Goal: Navigation & Orientation: Find specific page/section

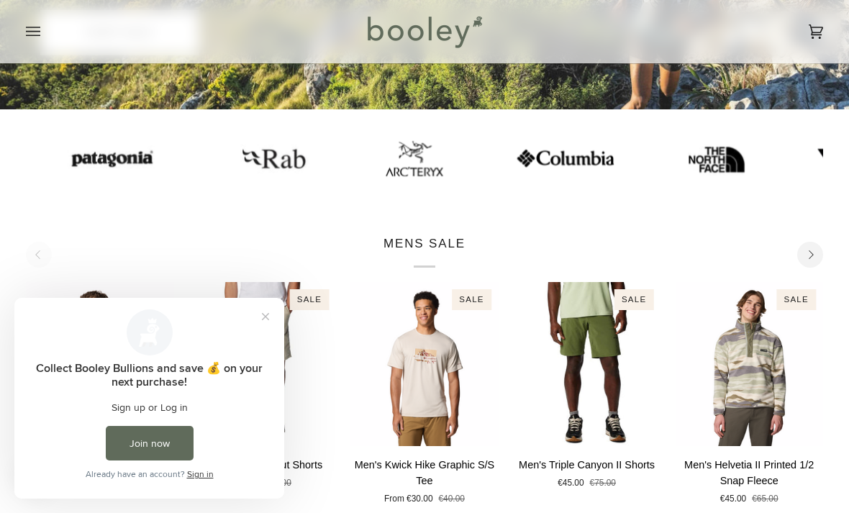
click at [266, 318] on button "Close prompt" at bounding box center [266, 317] width 26 height 26
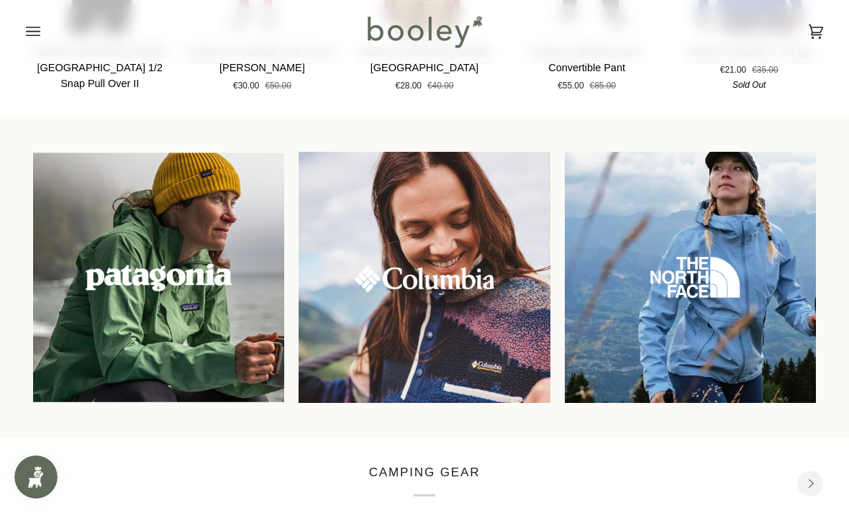
scroll to position [1050, 0]
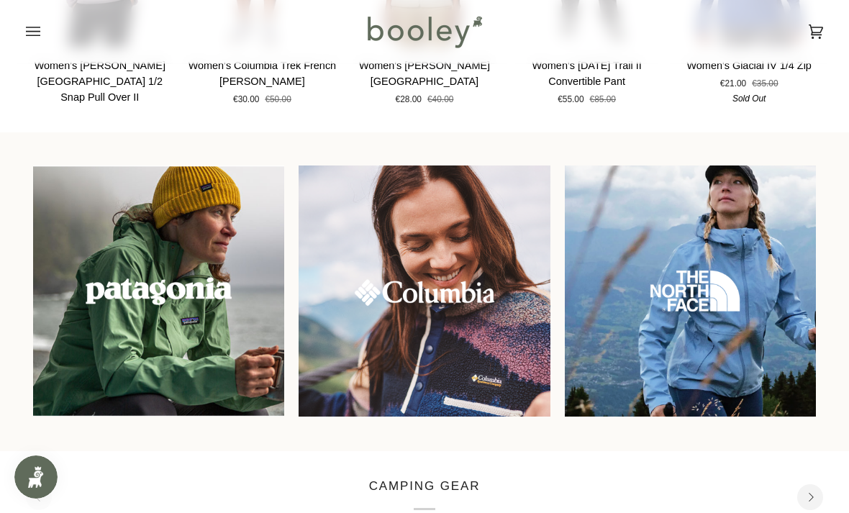
click at [464, 306] on img at bounding box center [424, 291] width 251 height 251
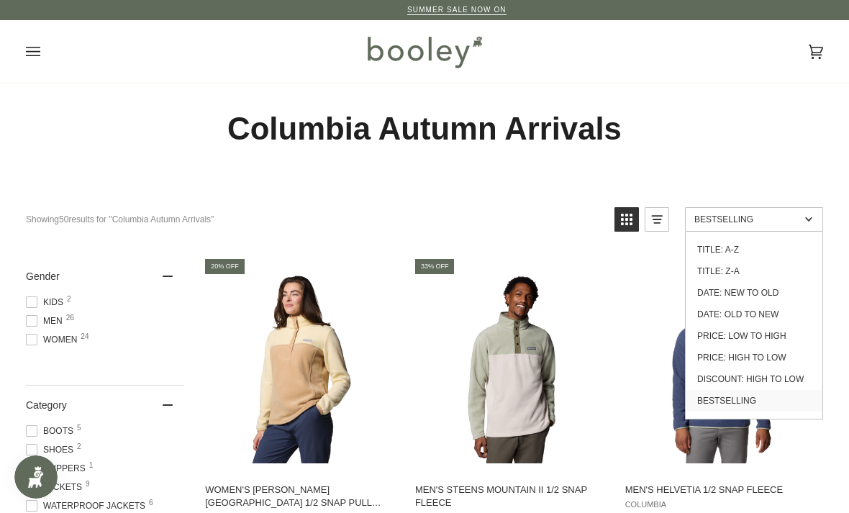
click at [789, 294] on link "Date: New to Old" at bounding box center [754, 293] width 137 height 22
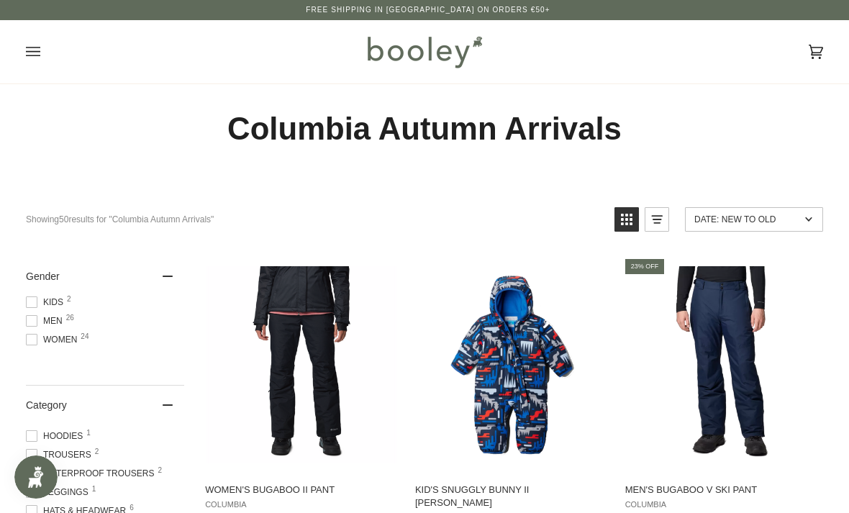
click at [37, 46] on icon "Open menu" at bounding box center [33, 52] width 14 height 22
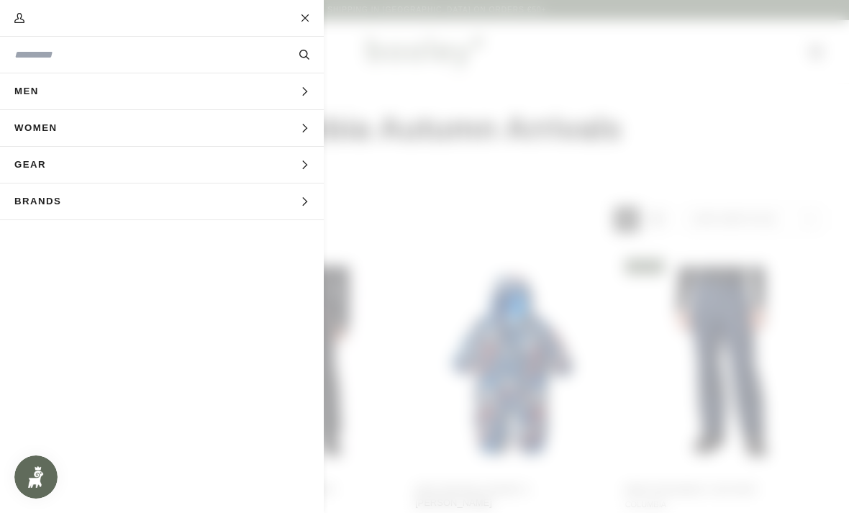
click at [218, 199] on button "Brands Expand menu" at bounding box center [162, 202] width 324 height 37
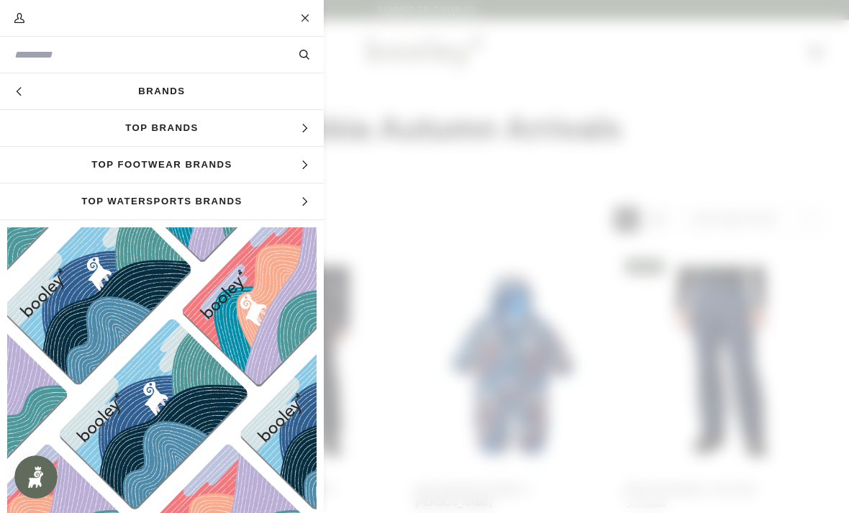
click at [273, 158] on span "Top Footwear Brands" at bounding box center [162, 165] width 324 height 36
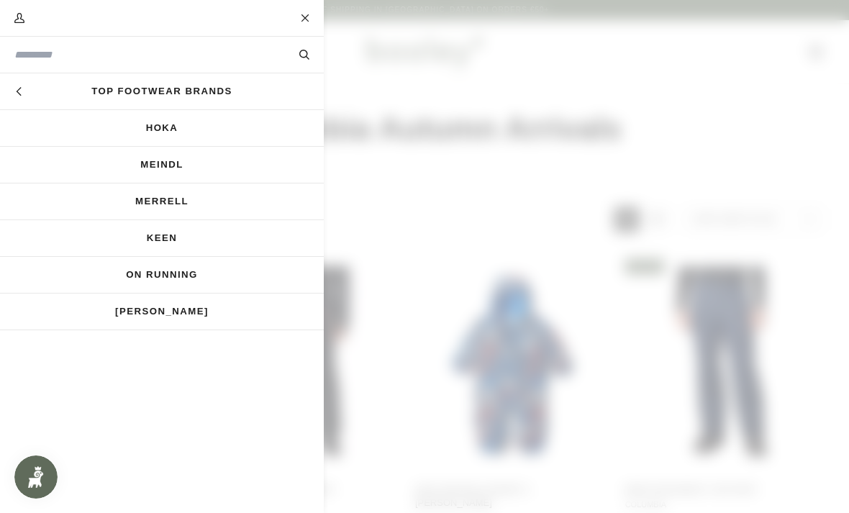
click at [168, 206] on link "Merrell" at bounding box center [162, 202] width 324 height 36
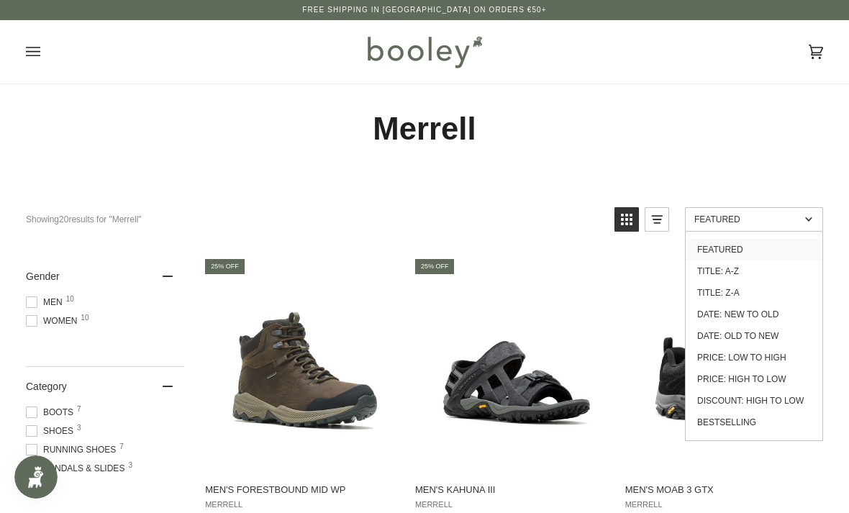
click at [776, 312] on link "Date: New to Old" at bounding box center [754, 315] width 137 height 22
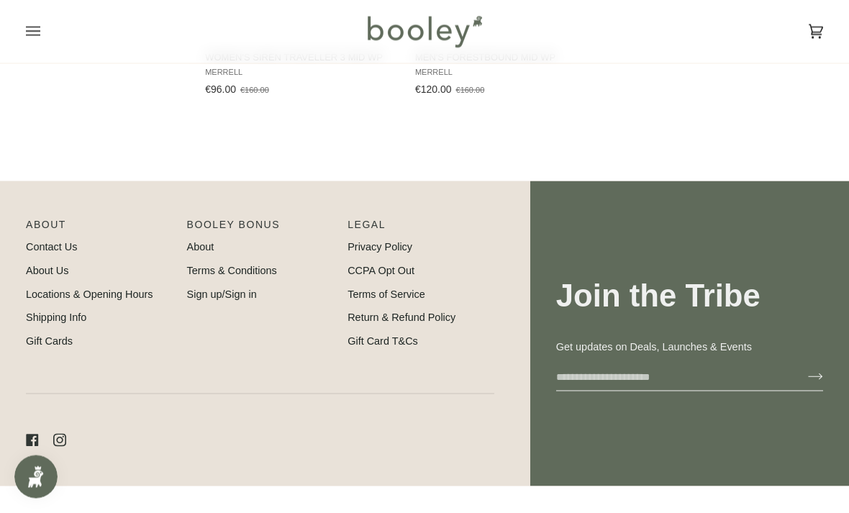
scroll to position [2206, 0]
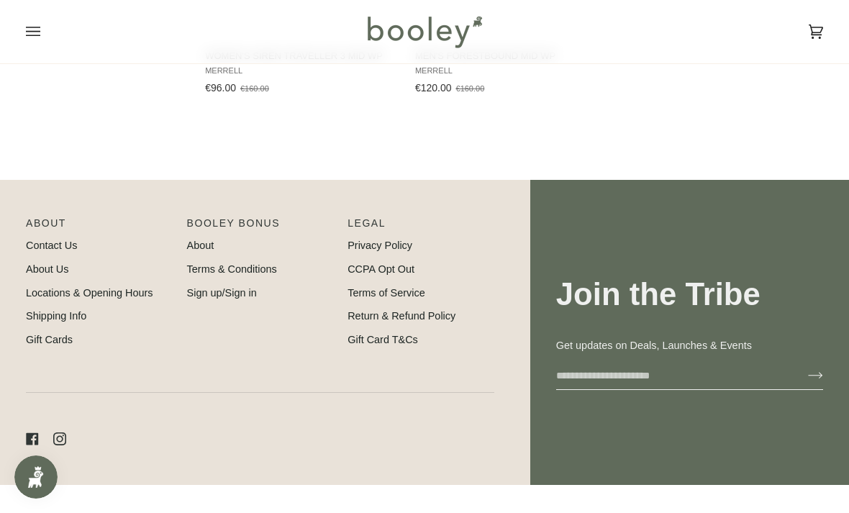
click at [213, 409] on div "Facebook Instagram" at bounding box center [260, 438] width 469 height 93
click at [38, 266] on link "About Us" at bounding box center [47, 269] width 42 height 12
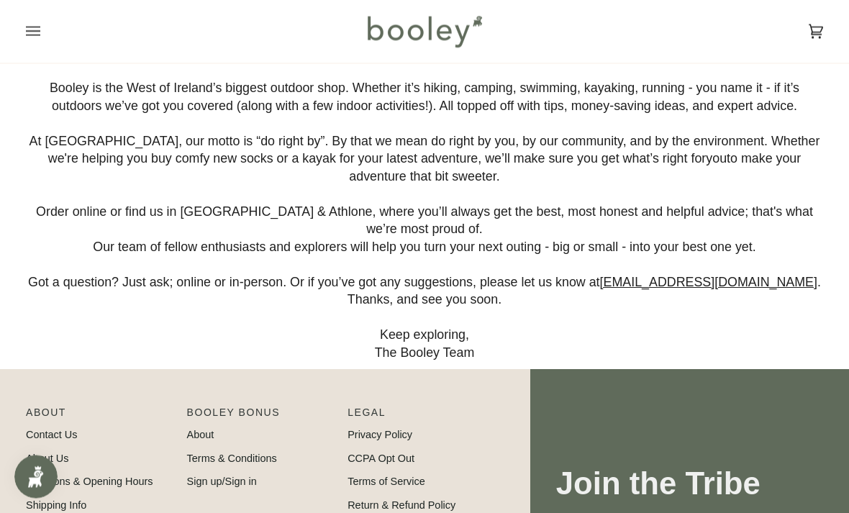
scroll to position [72, 0]
click at [107, 479] on link "Locations & Opening Hours" at bounding box center [89, 482] width 127 height 12
